Goal: Information Seeking & Learning: Learn about a topic

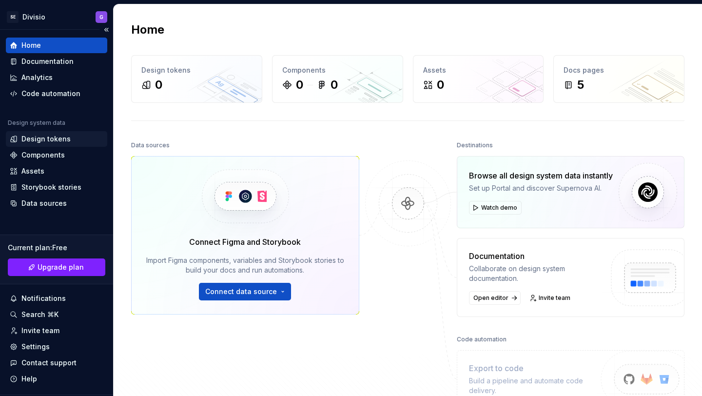
click at [48, 138] on div "Design tokens" at bounding box center [45, 139] width 49 height 10
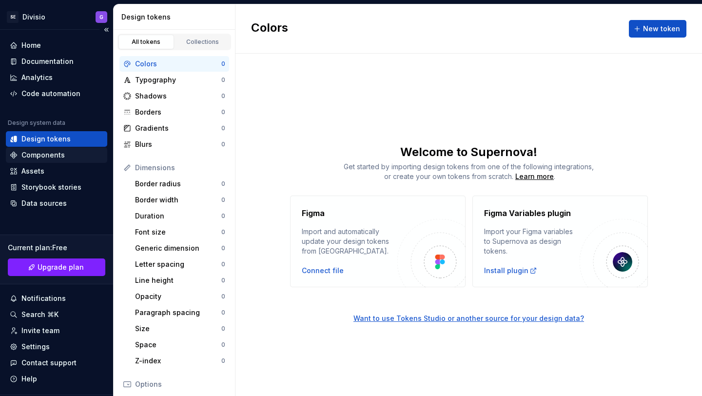
click at [65, 156] on div "Components" at bounding box center [57, 155] width 94 height 10
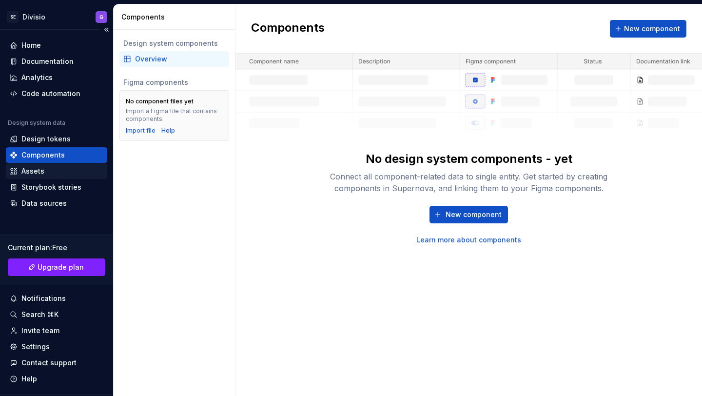
click at [39, 177] on div "Assets" at bounding box center [56, 171] width 101 height 16
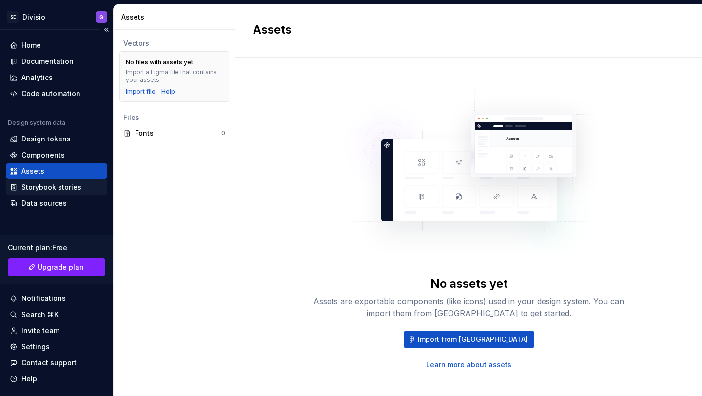
click at [55, 186] on div "Storybook stories" at bounding box center [51, 187] width 60 height 10
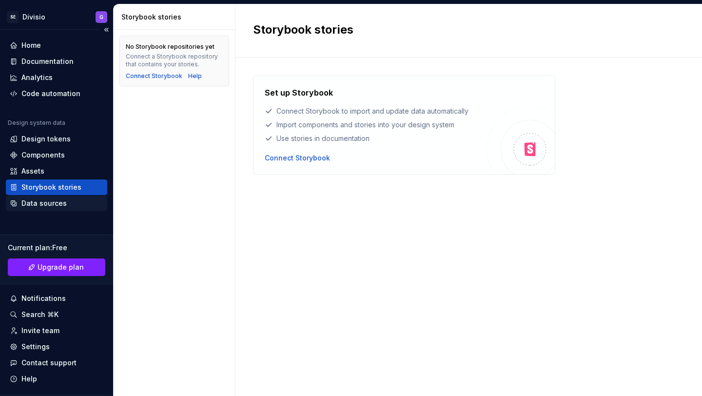
click at [51, 204] on div "Data sources" at bounding box center [43, 203] width 45 height 10
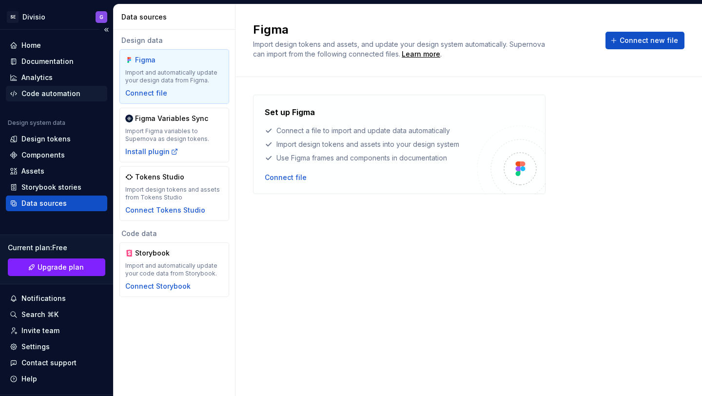
click at [40, 89] on div "Code automation" at bounding box center [50, 94] width 59 height 10
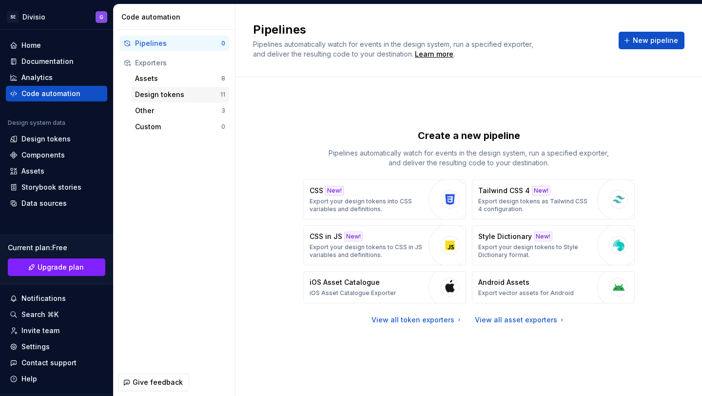
click at [182, 92] on div "Design tokens" at bounding box center [177, 95] width 85 height 10
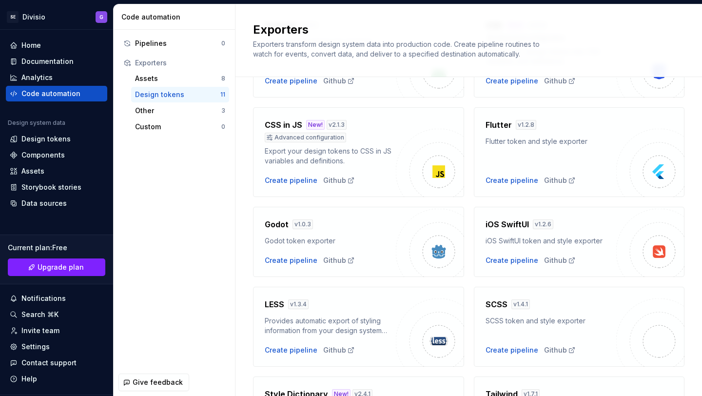
scroll to position [123, 0]
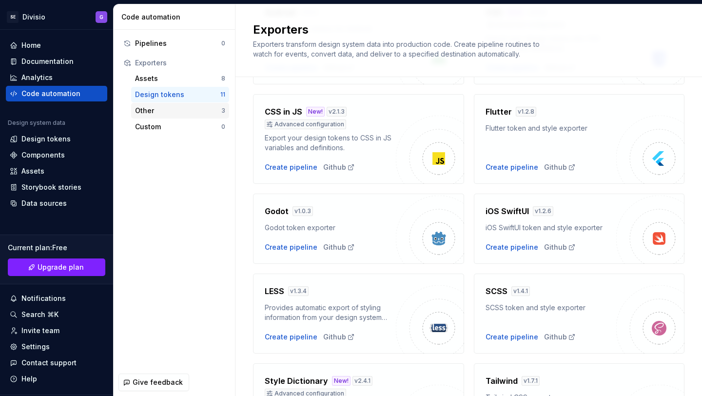
click at [186, 109] on div "Other" at bounding box center [178, 111] width 86 height 10
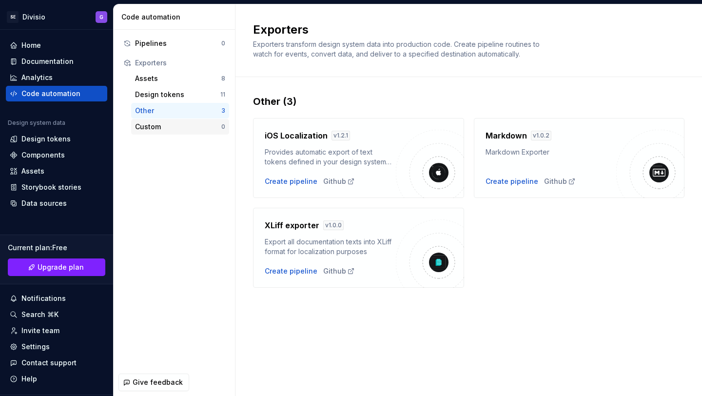
click at [171, 123] on div "Custom" at bounding box center [178, 127] width 86 height 10
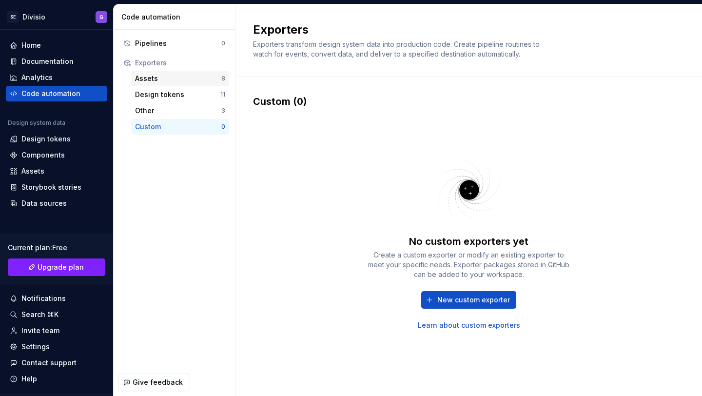
click at [150, 73] on div "Assets 8" at bounding box center [180, 79] width 98 height 16
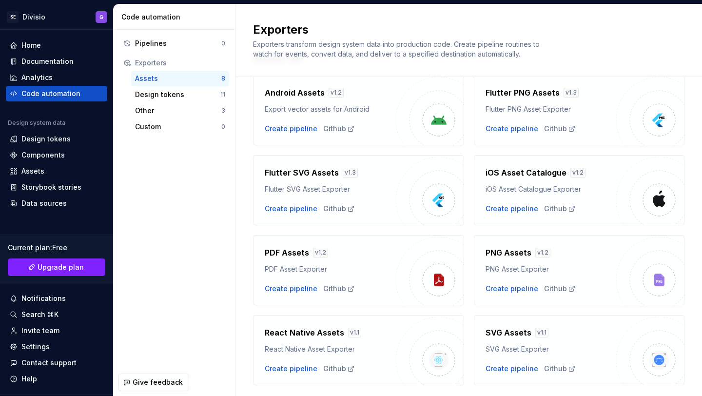
scroll to position [69, 0]
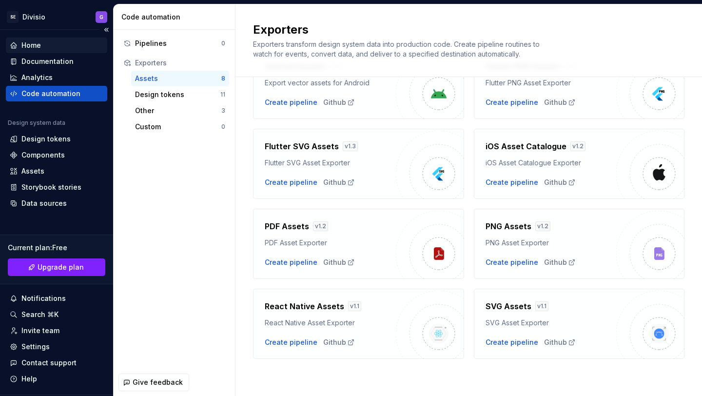
click at [52, 49] on div "Home" at bounding box center [57, 45] width 94 height 10
